Goal: Transaction & Acquisition: Purchase product/service

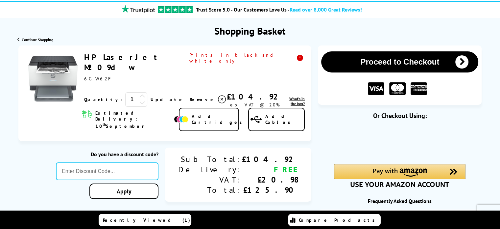
drag, startPoint x: 207, startPoint y: 86, endPoint x: 230, endPoint y: 89, distance: 23.2
click at [230, 91] on div "£104.92" at bounding box center [255, 96] width 56 height 10
